Goal: Transaction & Acquisition: Register for event/course

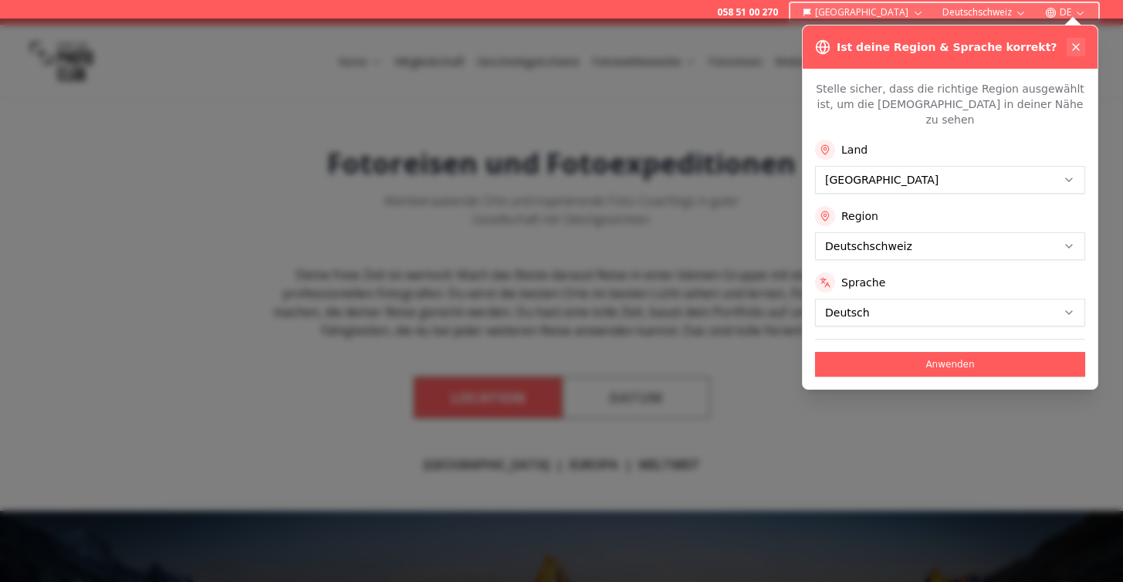
click at [1080, 42] on icon at bounding box center [1076, 47] width 12 height 12
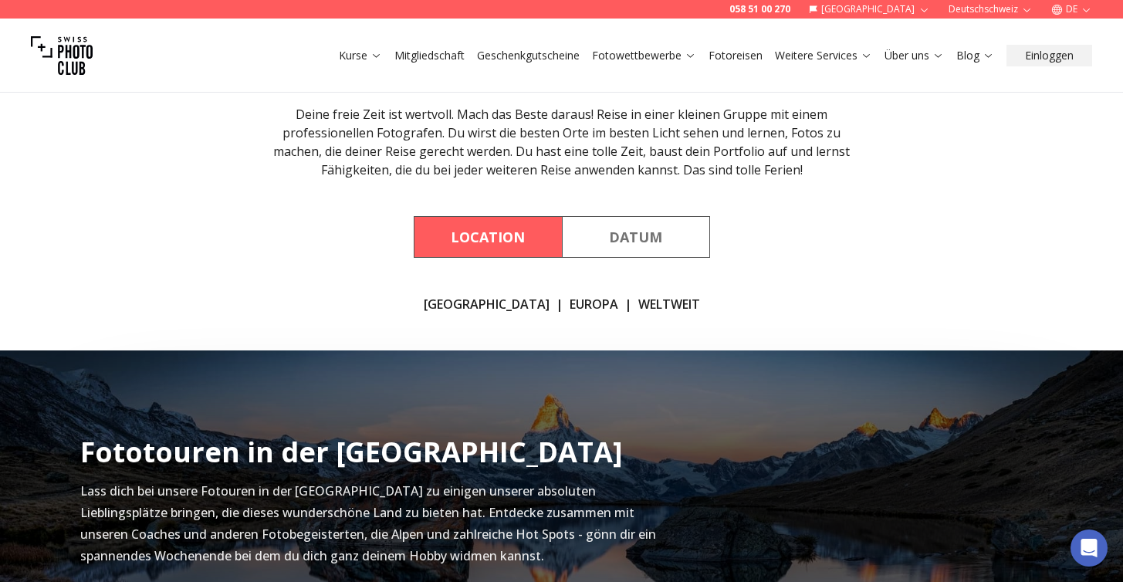
click at [485, 300] on link "[GEOGRAPHIC_DATA]" at bounding box center [487, 304] width 126 height 19
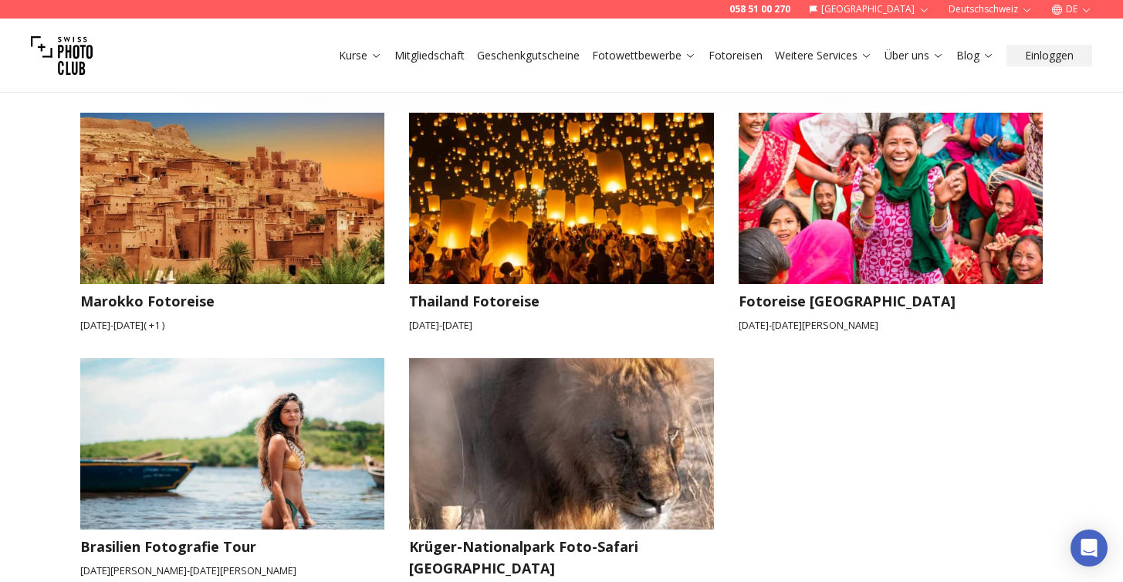
scroll to position [2253, 0]
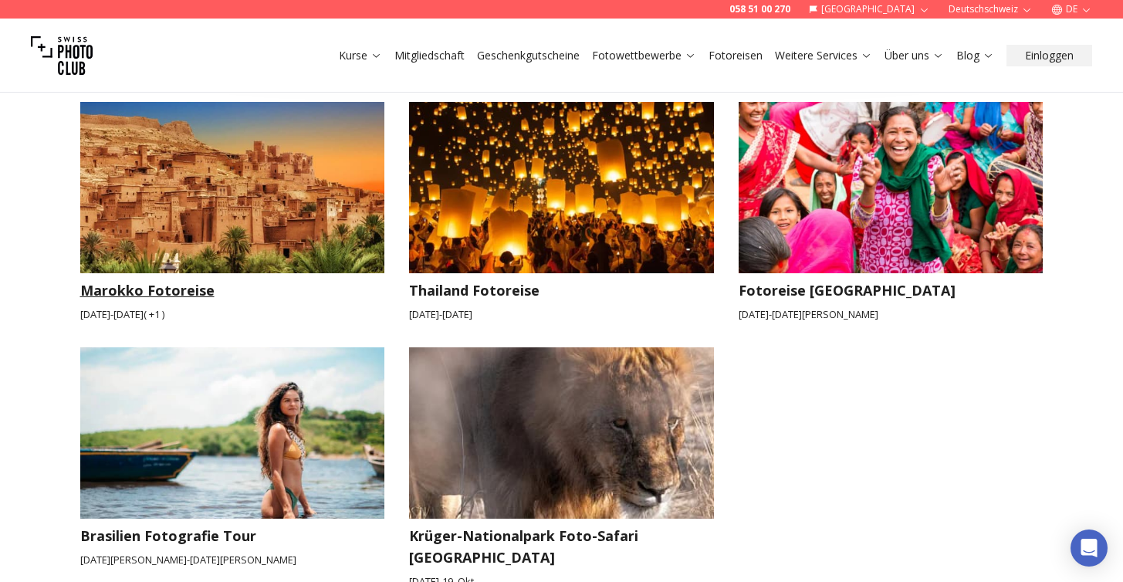
click at [133, 279] on h3 "Marokko Fotoreise" at bounding box center [232, 290] width 305 height 22
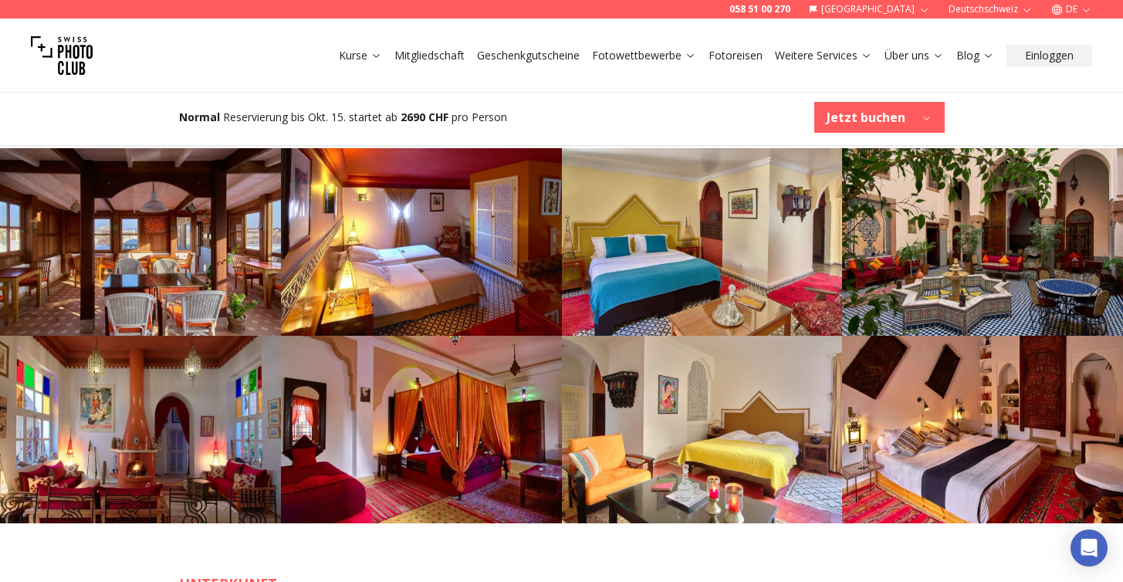
scroll to position [1943, 0]
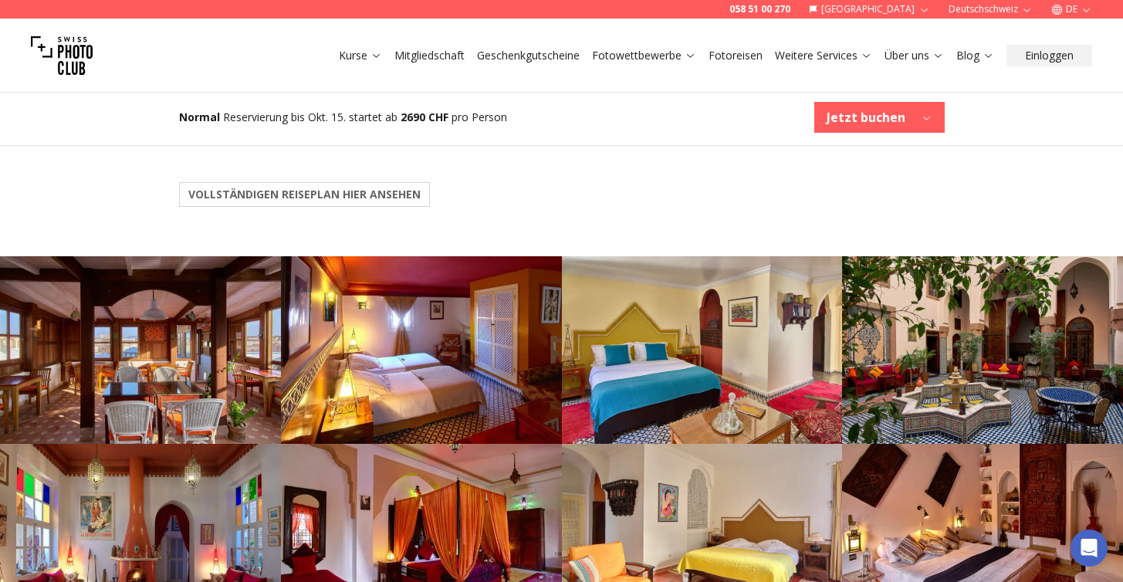
click at [168, 343] on img at bounding box center [140, 350] width 281 height 188
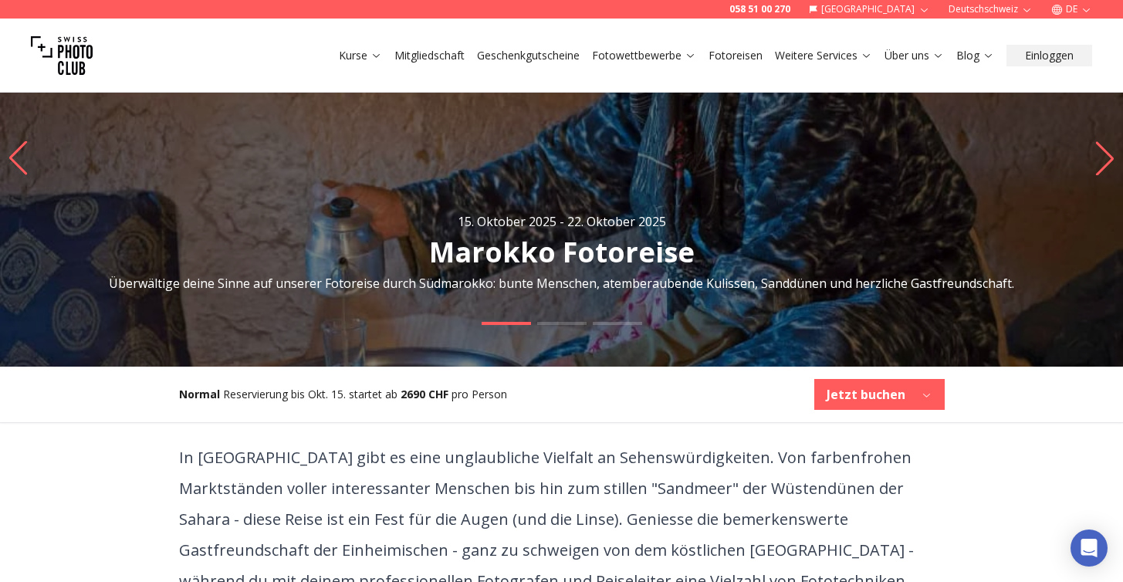
scroll to position [0, 0]
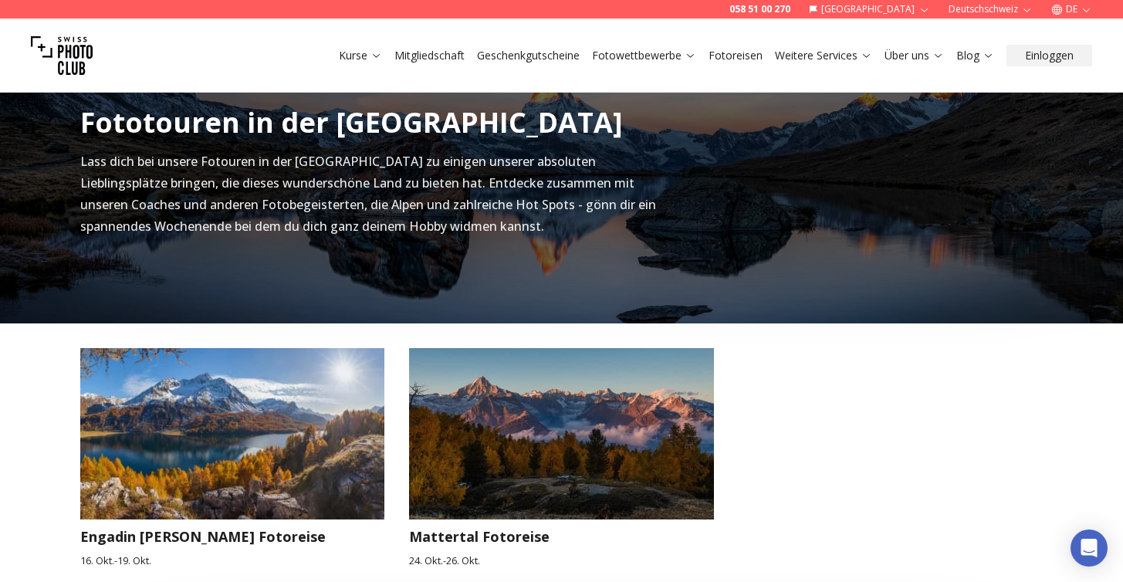
scroll to position [559, 0]
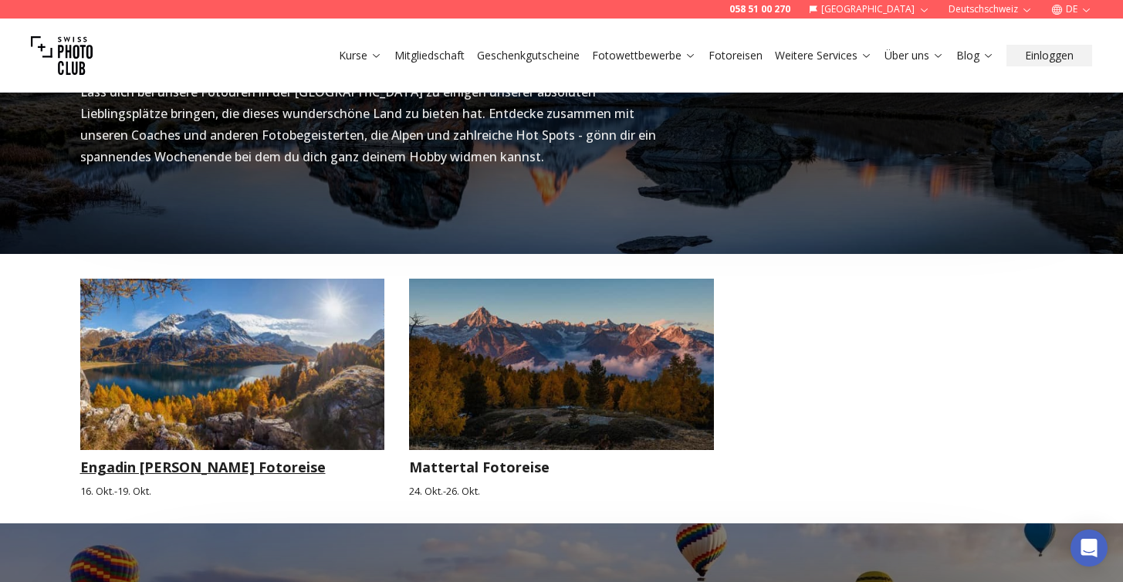
click at [217, 459] on h3 "Engadin [PERSON_NAME] Fotoreise" at bounding box center [232, 467] width 305 height 22
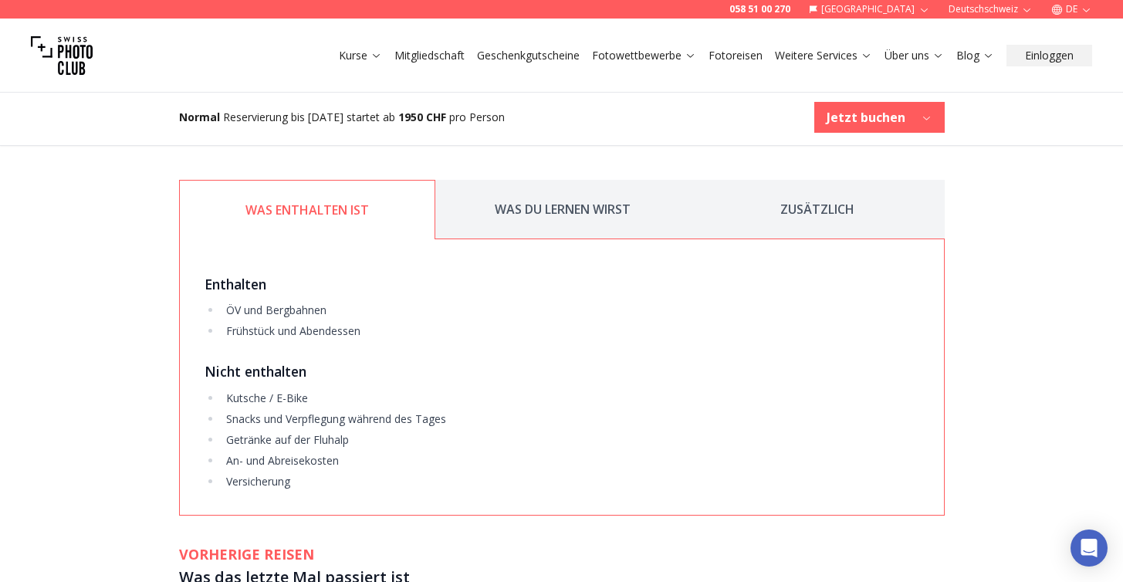
scroll to position [2005, 0]
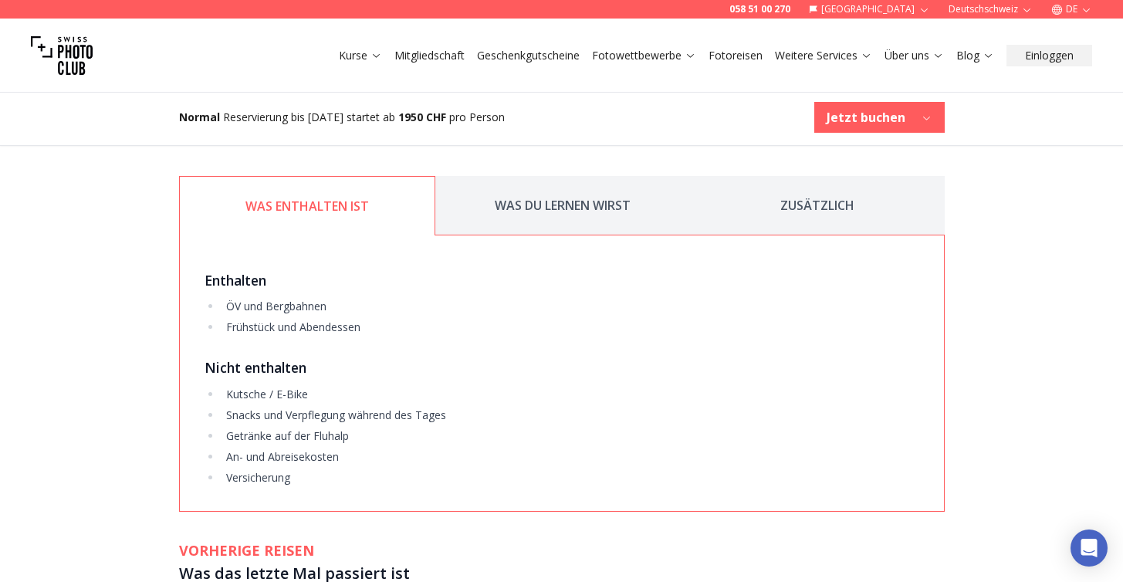
click at [573, 199] on button "WAS DU LERNEN WIRST" at bounding box center [562, 205] width 255 height 59
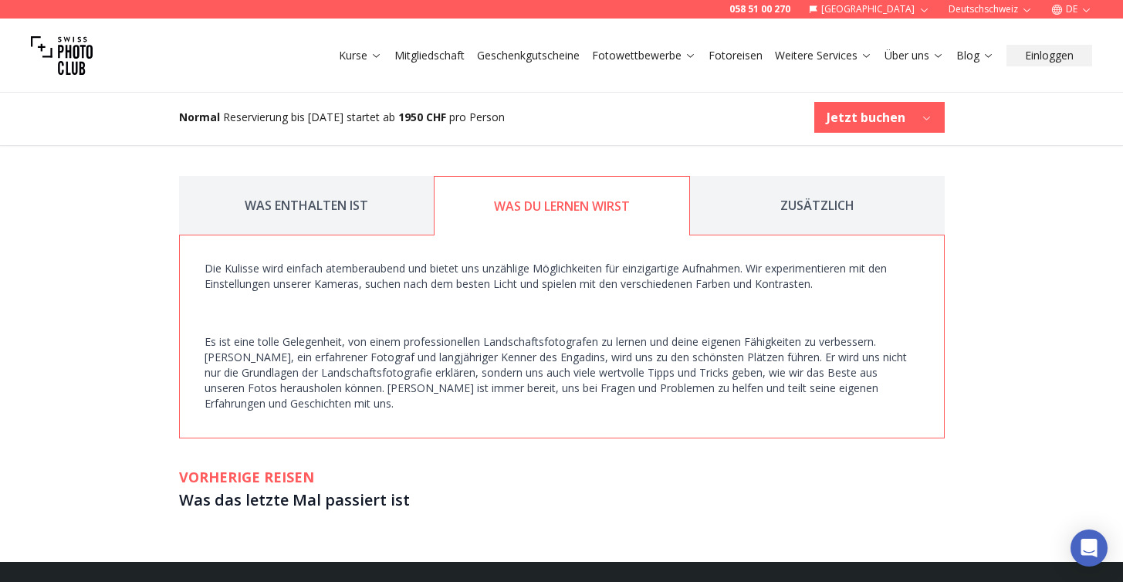
click at [761, 202] on button "ZUSÄTZLICH" at bounding box center [817, 205] width 255 height 59
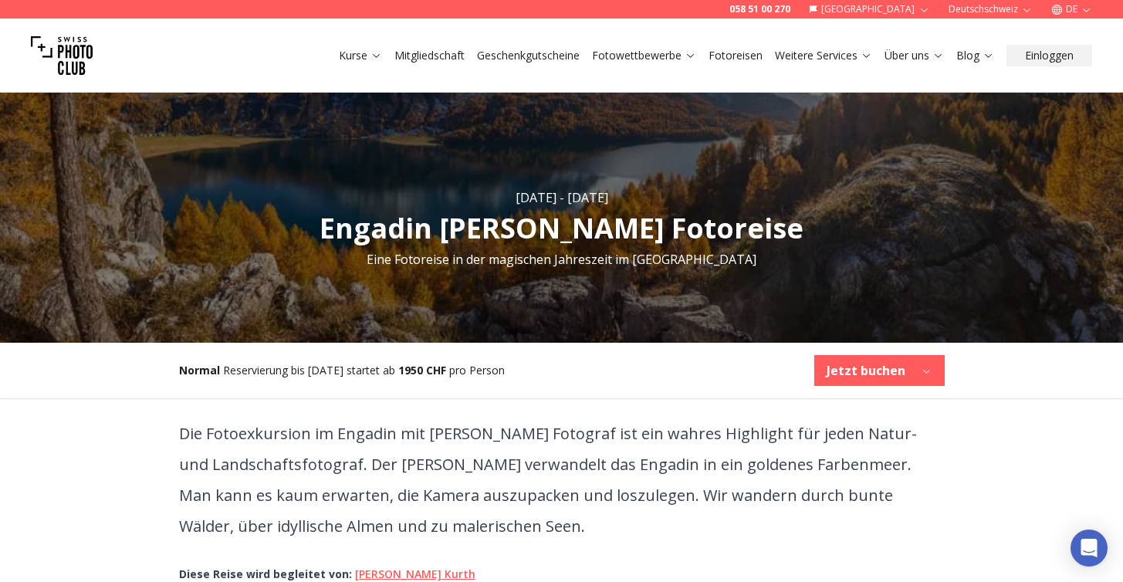
scroll to position [0, 0]
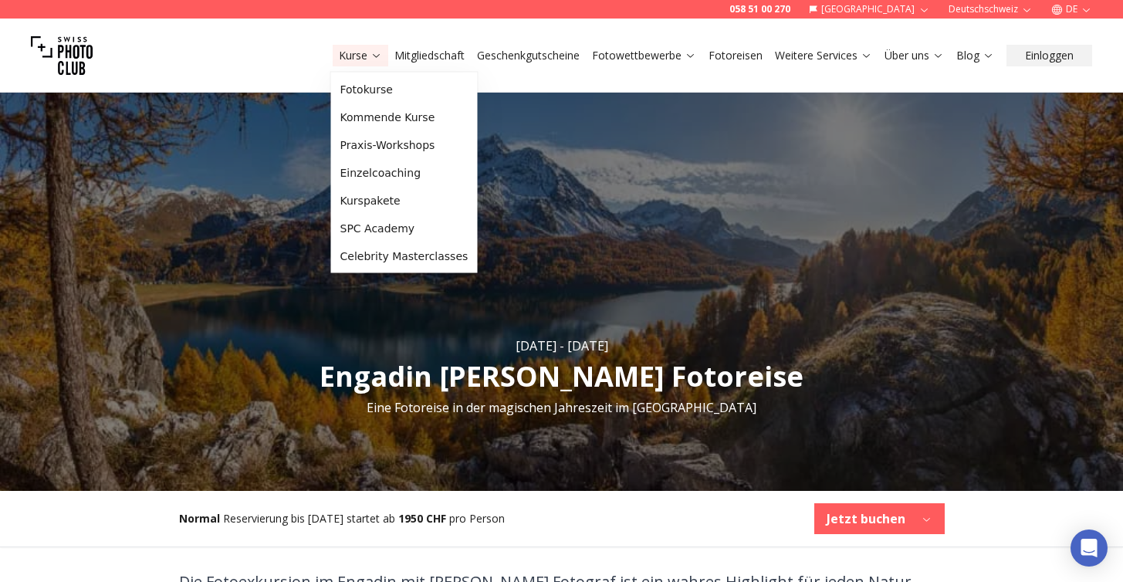
click at [367, 55] on link "Kurse" at bounding box center [360, 55] width 43 height 15
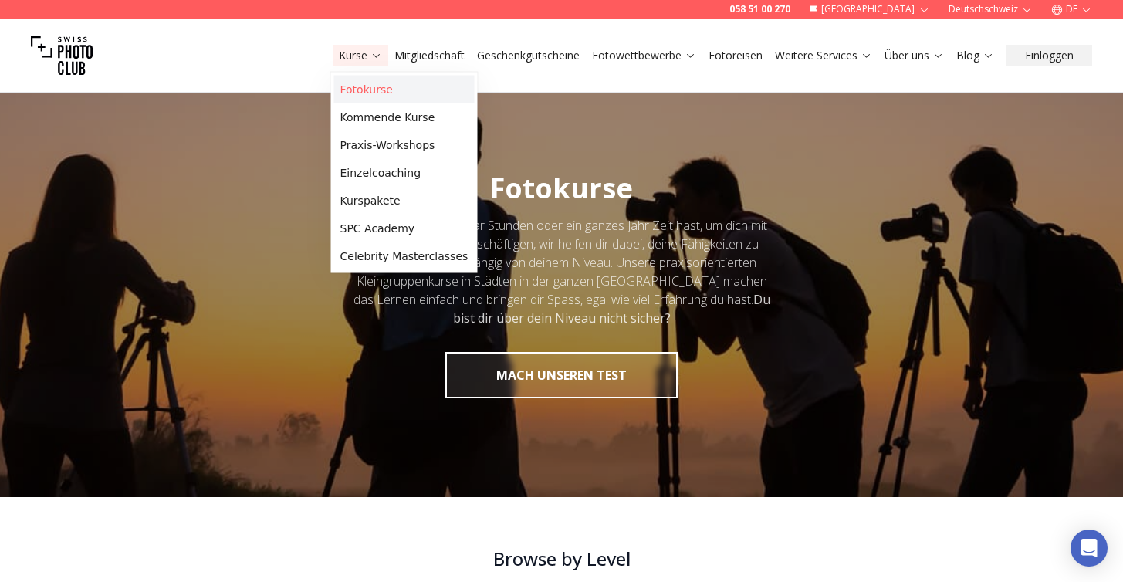
click at [370, 92] on link "Fotokurse" at bounding box center [404, 90] width 140 height 28
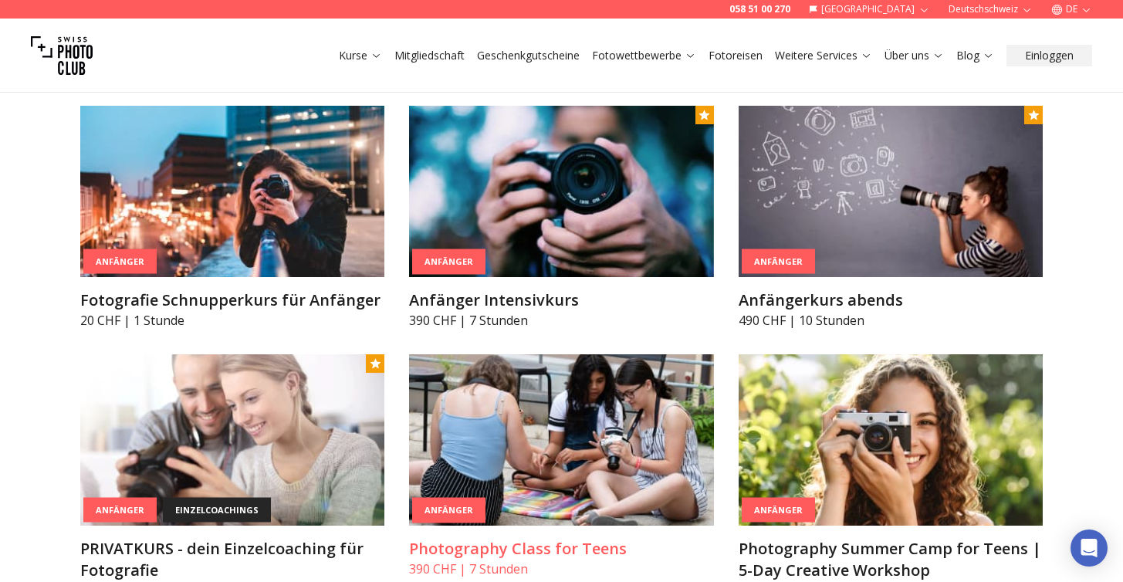
scroll to position [870, 0]
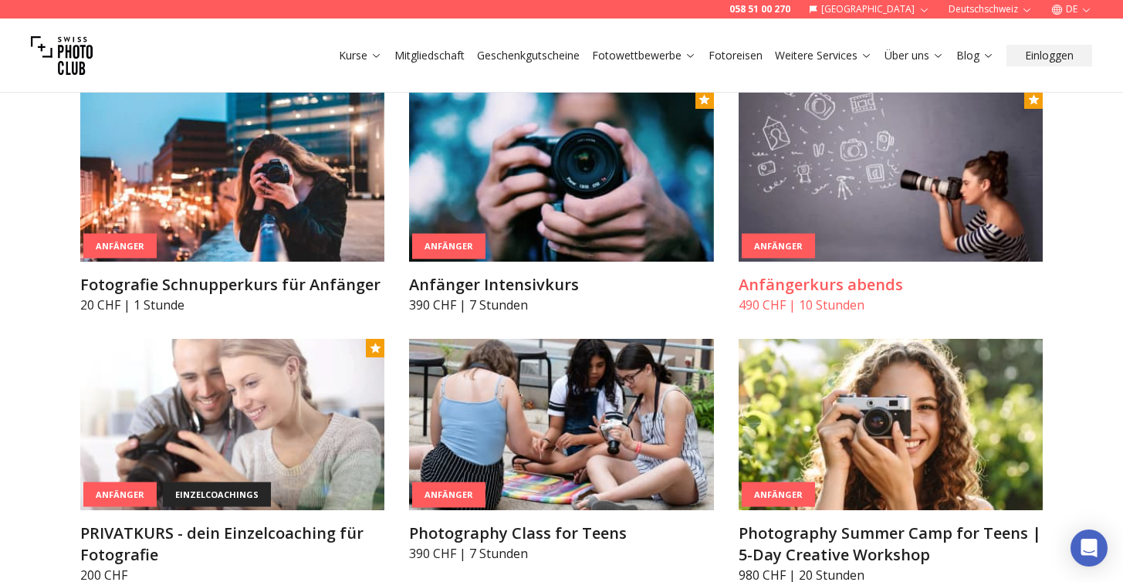
click at [779, 289] on h3 "Anfängerkurs abends" at bounding box center [891, 285] width 305 height 22
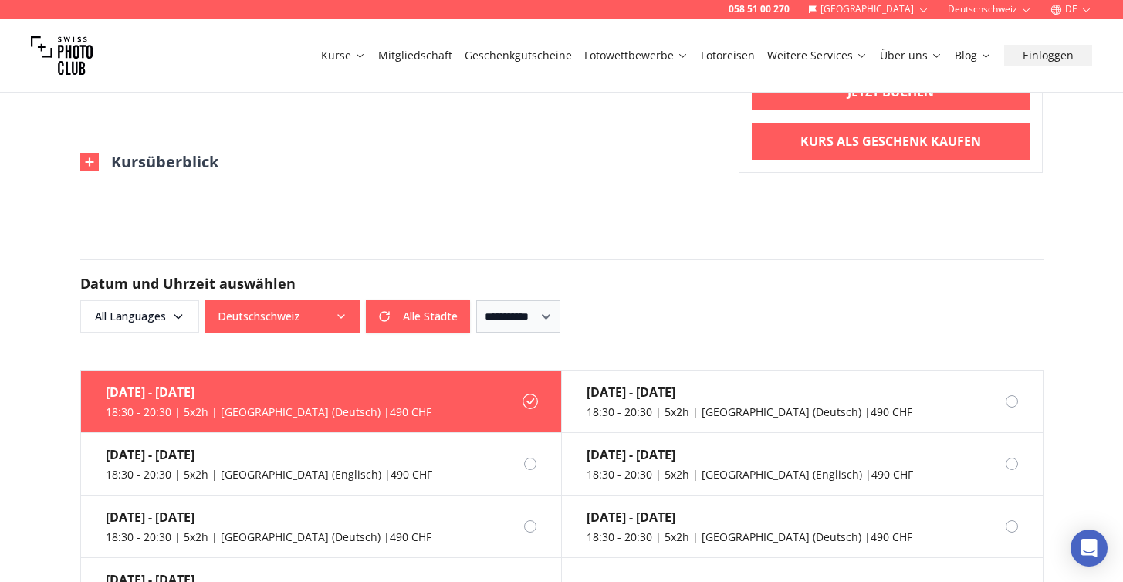
scroll to position [1027, 0]
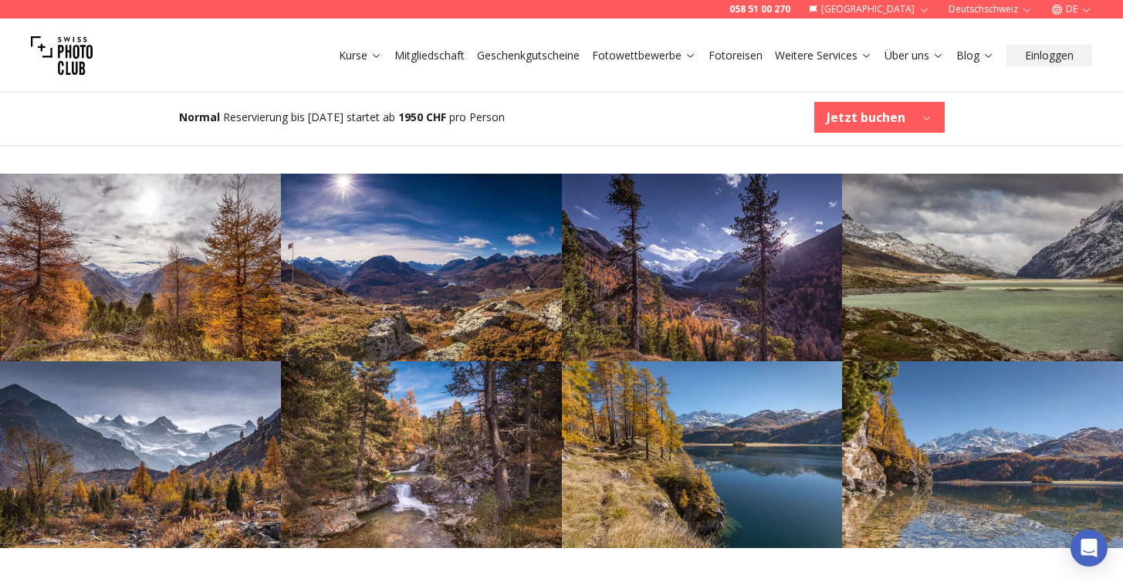
scroll to position [786, 0]
click at [210, 259] on img at bounding box center [140, 267] width 281 height 188
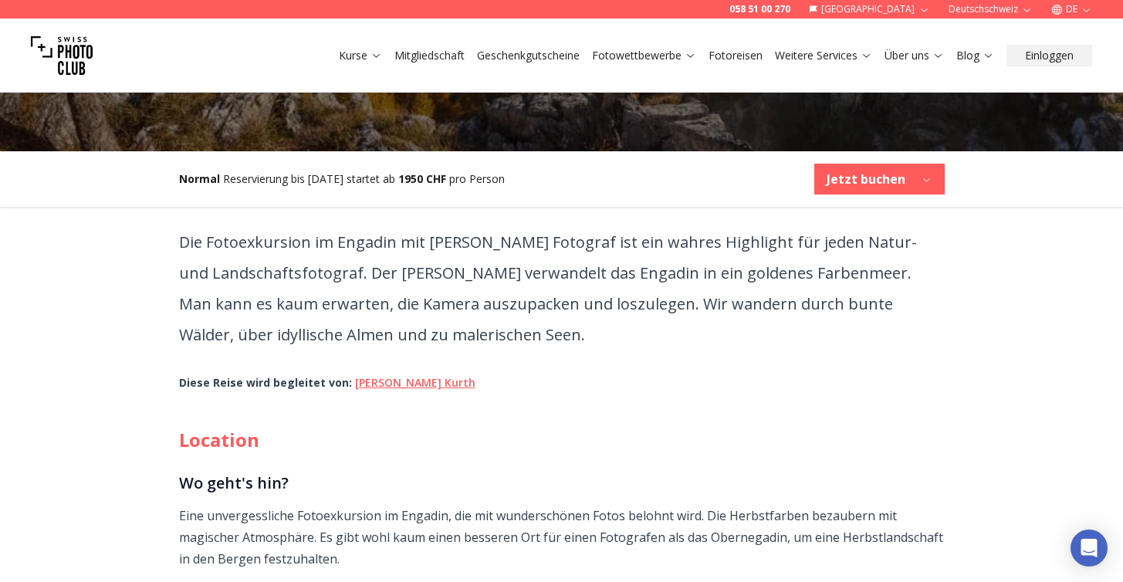
scroll to position [0, 0]
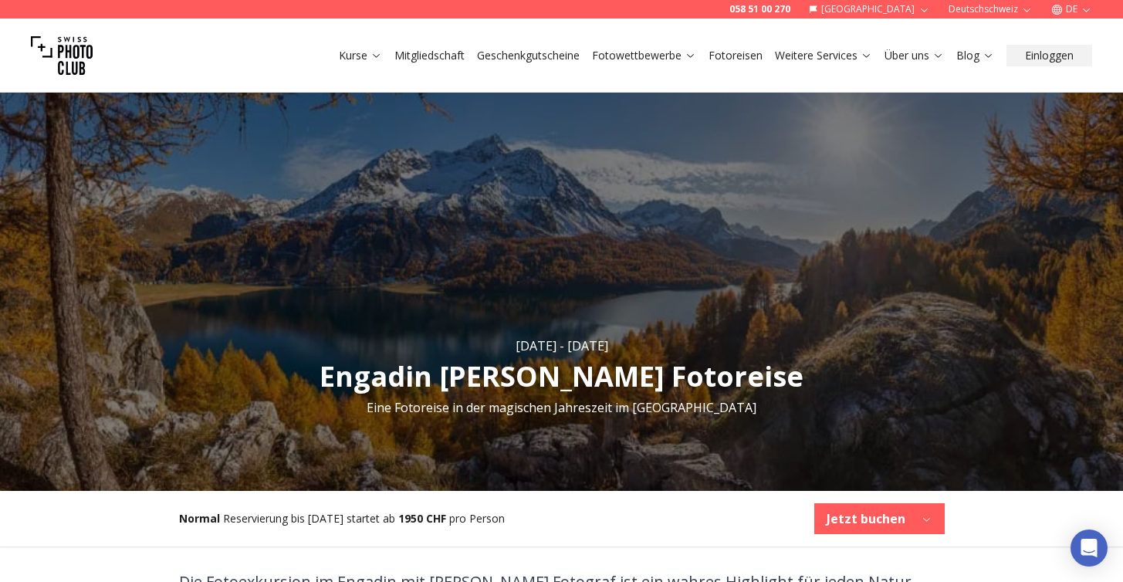
click at [719, 56] on link "Fotoreisen" at bounding box center [735, 55] width 54 height 15
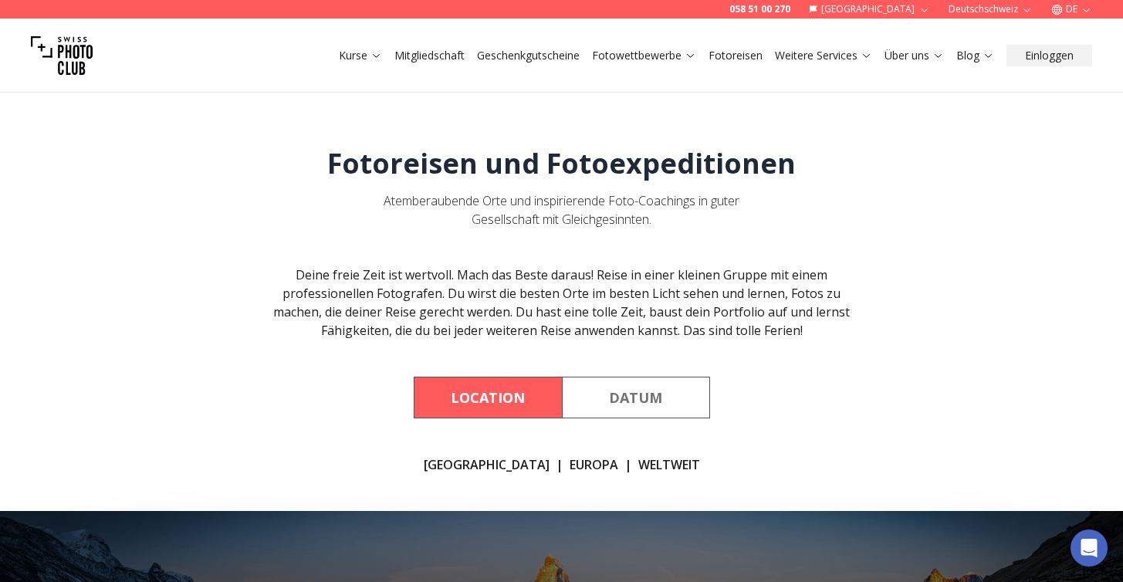
scroll to position [221, 0]
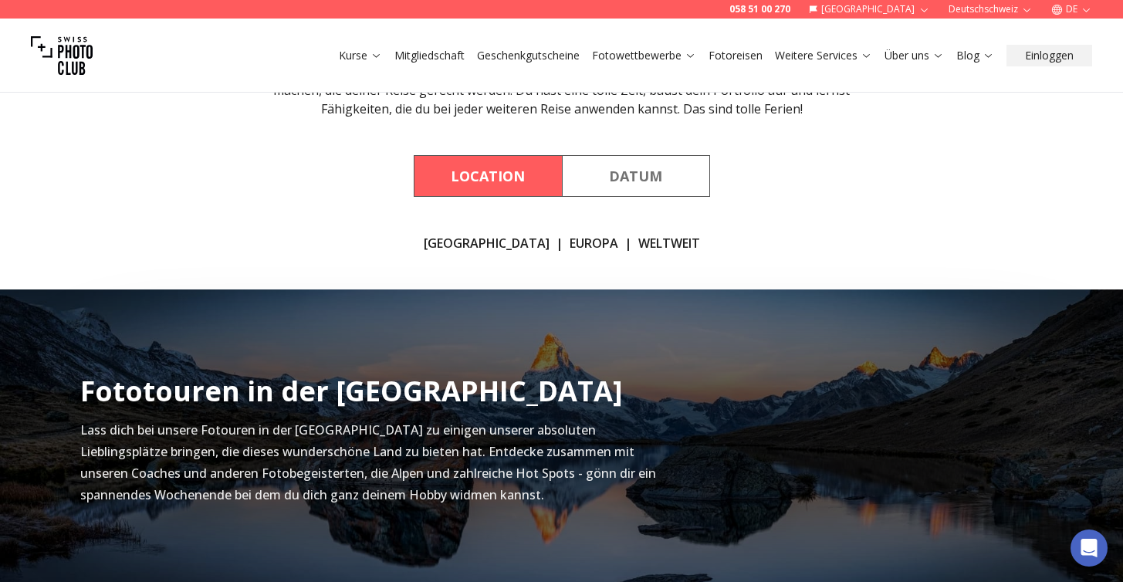
click at [570, 235] on link "EUROPA" at bounding box center [594, 243] width 49 height 19
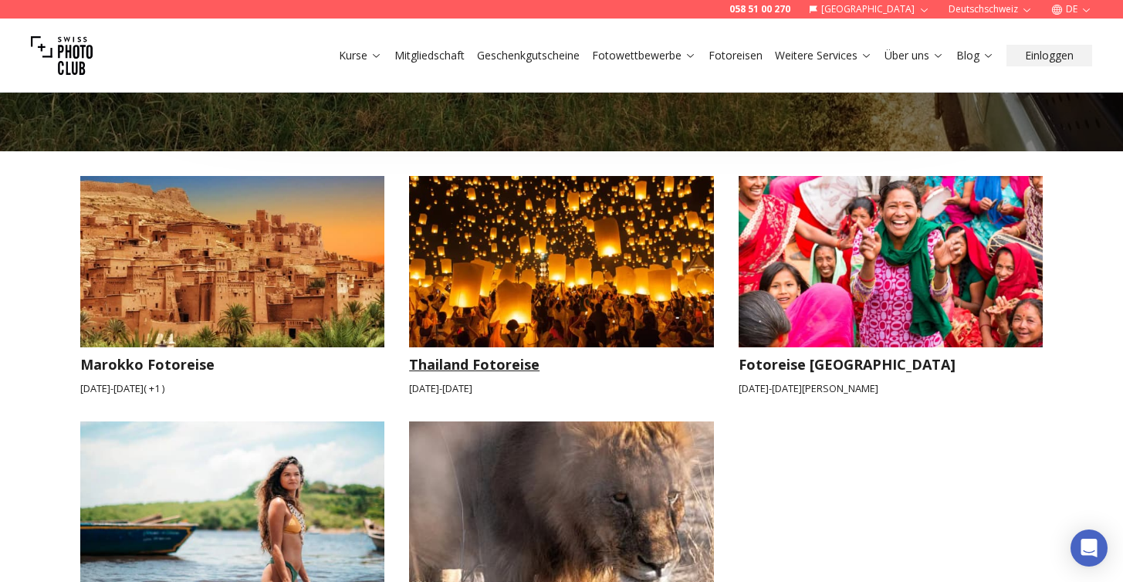
scroll to position [2291, 0]
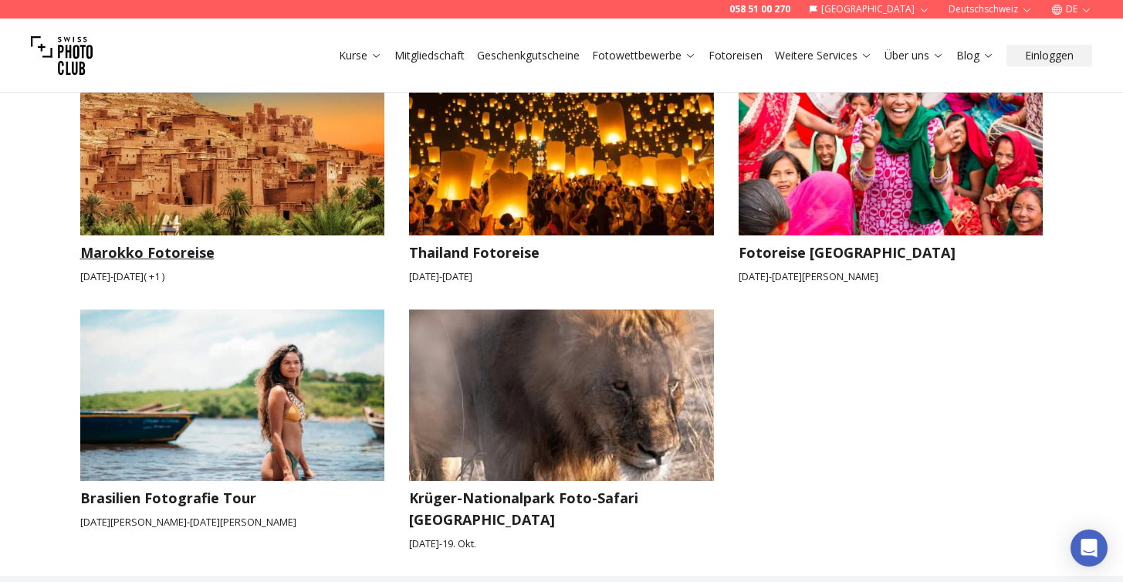
click at [174, 242] on h3 "Marokko Fotoreise" at bounding box center [232, 253] width 305 height 22
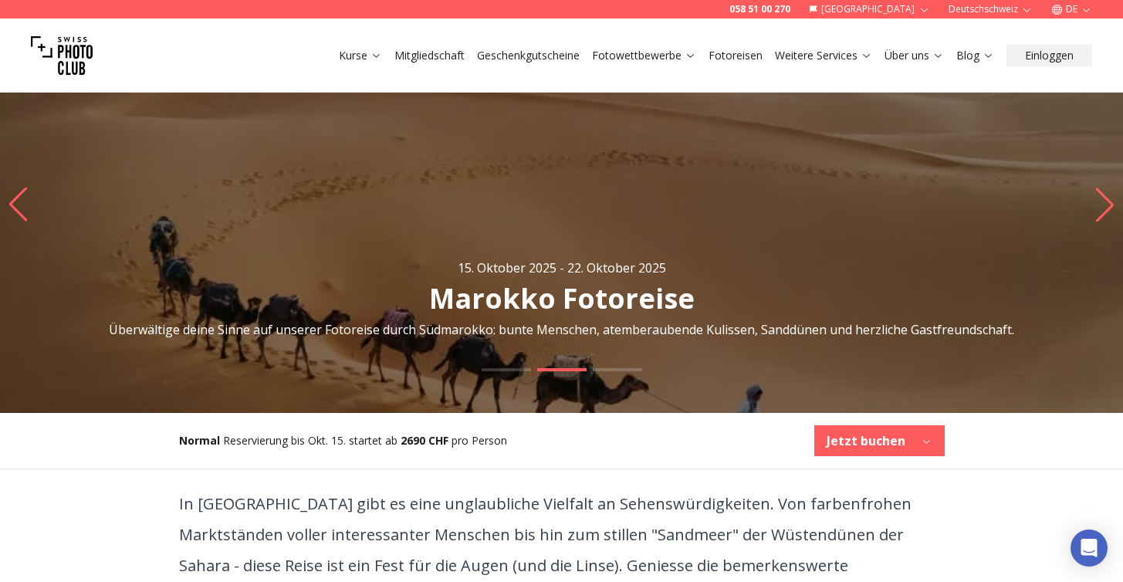
scroll to position [79, 0]
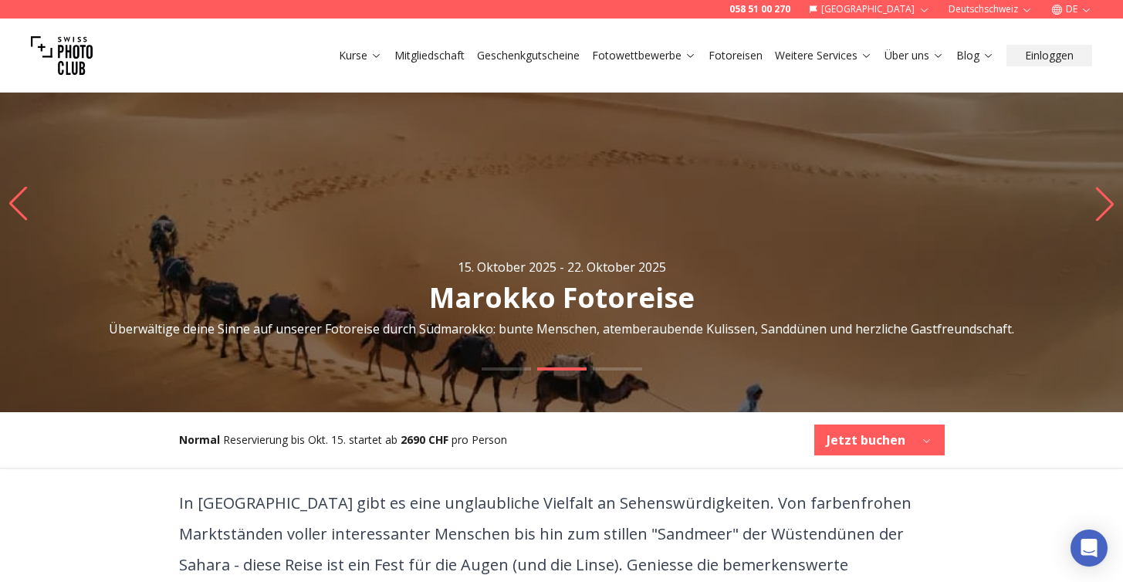
click at [1105, 209] on icon "Next slide" at bounding box center [1104, 204] width 21 height 34
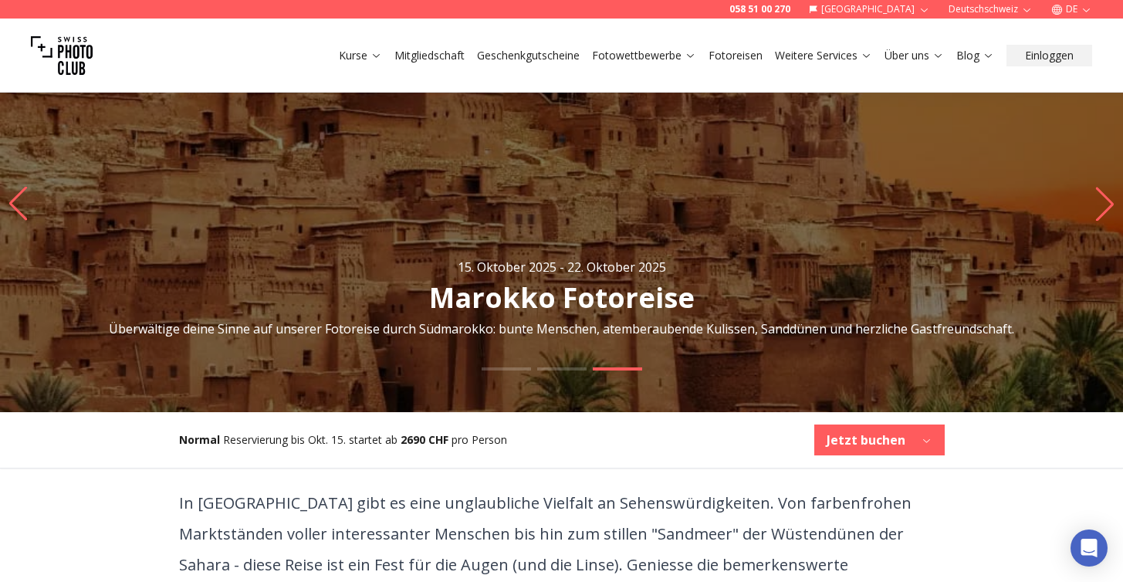
click at [1105, 209] on icon "Next slide" at bounding box center [1104, 204] width 21 height 34
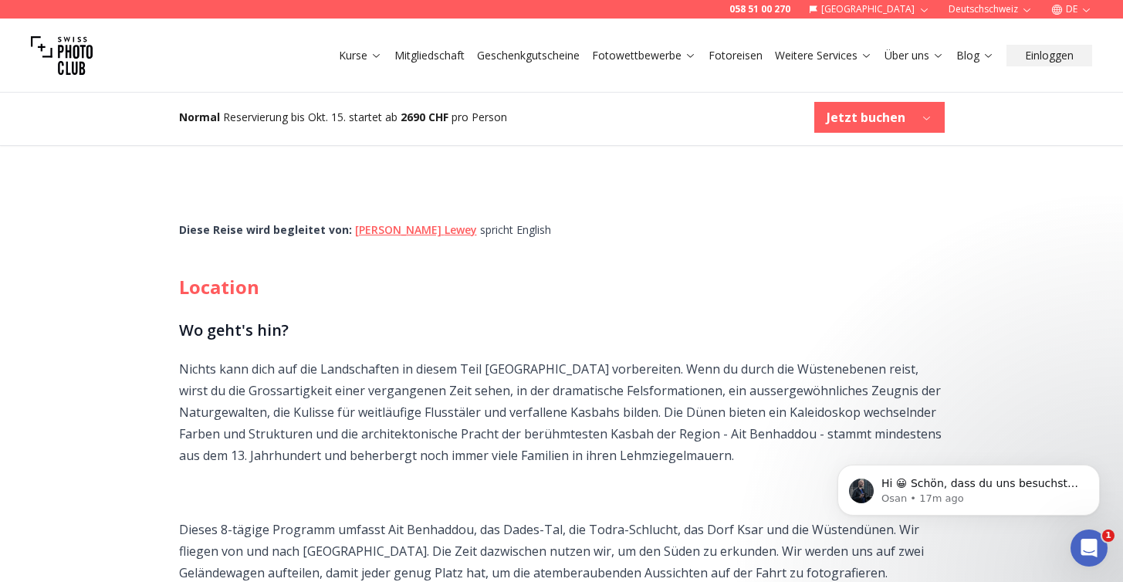
scroll to position [0, 0]
